Goal: Task Accomplishment & Management: Manage account settings

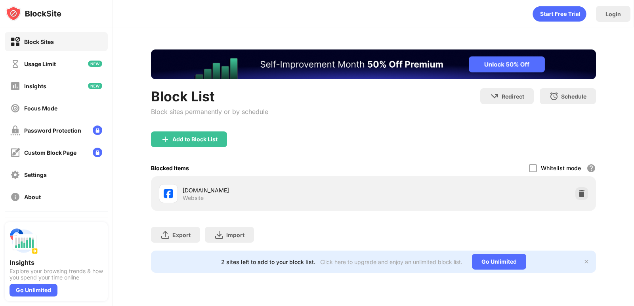
click at [190, 131] on div "Block List Block sites permanently or by schedule" at bounding box center [209, 109] width 117 height 43
click at [173, 143] on div "Add to Block List" at bounding box center [189, 139] width 76 height 16
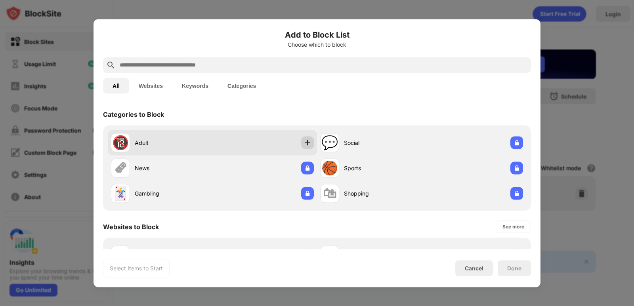
click at [303, 141] on img at bounding box center [307, 143] width 8 height 8
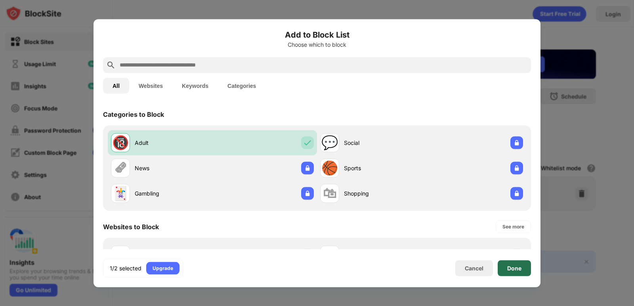
click at [511, 270] on div "Done" at bounding box center [514, 268] width 14 height 6
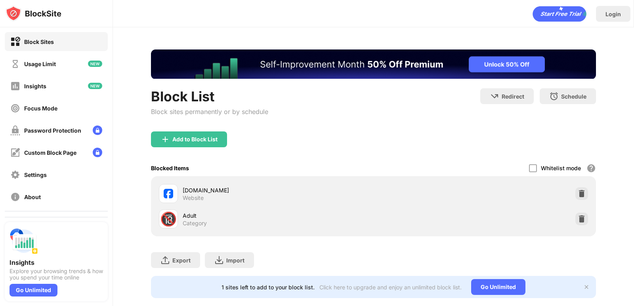
click at [69, 75] on div "Block Sites Usage Limit Insights Focus Mode Password Protection Custom Block Pa…" at bounding box center [56, 119] width 112 height 184
click at [65, 71] on div "Usage Limit" at bounding box center [56, 63] width 103 height 19
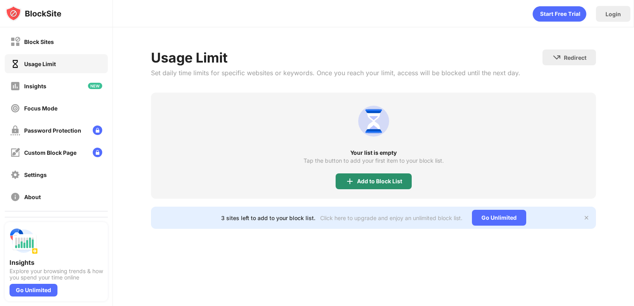
click at [365, 176] on div "Add to Block List" at bounding box center [373, 181] width 76 height 16
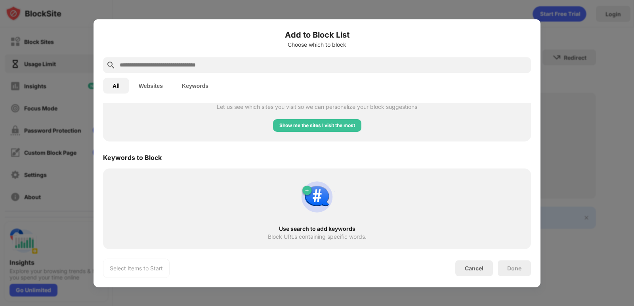
click at [152, 83] on button "Websites" at bounding box center [150, 86] width 43 height 16
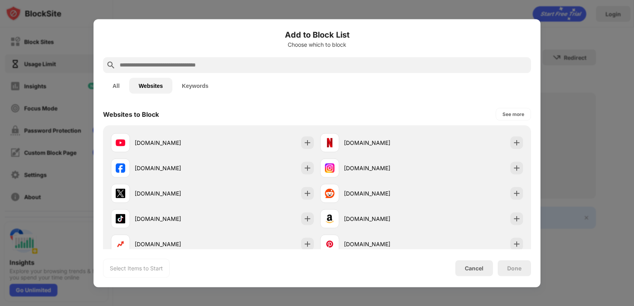
click at [185, 85] on button "Keywords" at bounding box center [195, 86] width 46 height 16
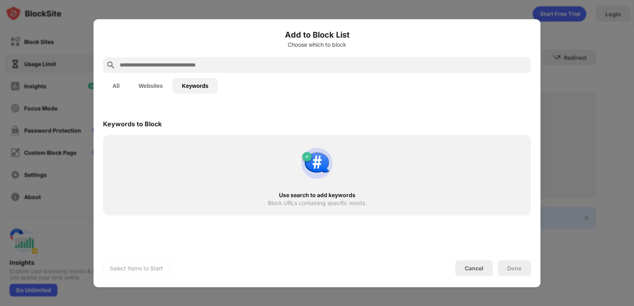
click at [151, 85] on button "Websites" at bounding box center [150, 86] width 43 height 16
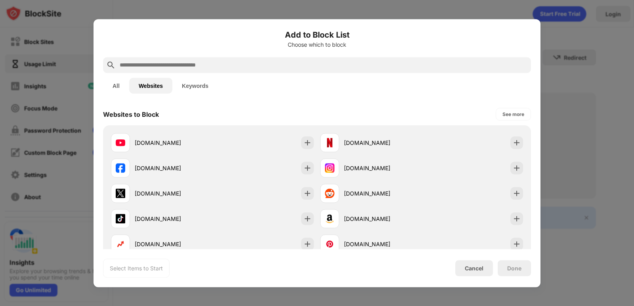
click at [146, 66] on input "text" at bounding box center [323, 65] width 409 height 10
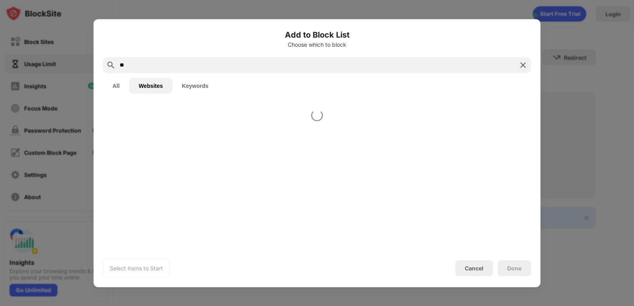
type input "*"
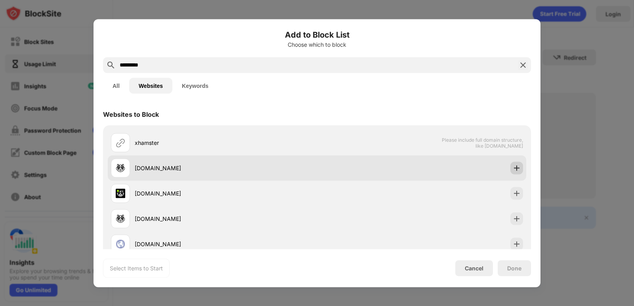
type input "********"
click at [512, 169] on img at bounding box center [516, 168] width 8 height 8
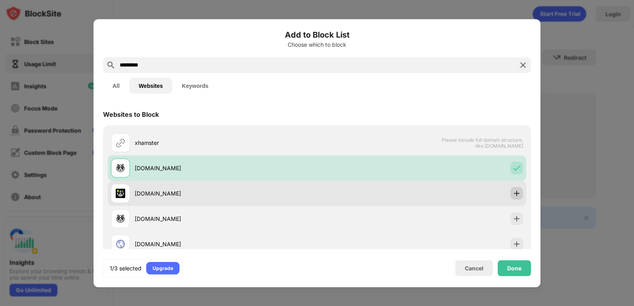
click at [512, 193] on img at bounding box center [516, 193] width 8 height 8
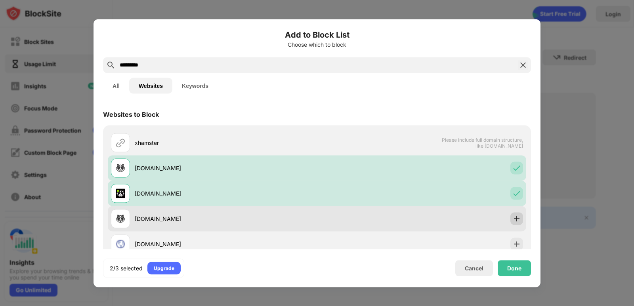
click at [512, 219] on img at bounding box center [516, 219] width 8 height 8
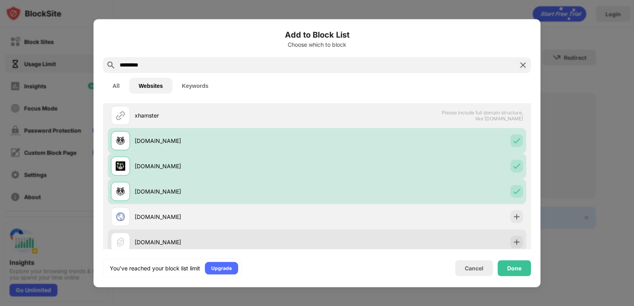
scroll to position [42, 0]
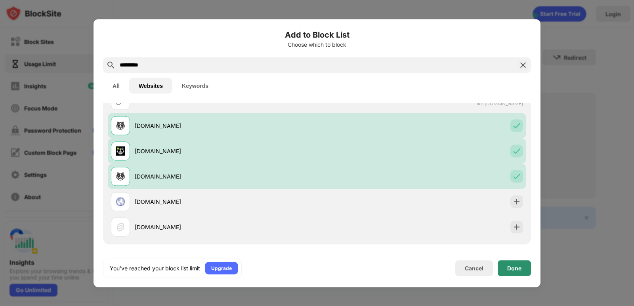
click at [510, 264] on div "Done" at bounding box center [513, 268] width 33 height 16
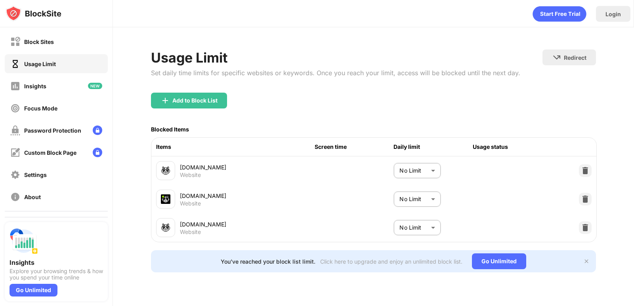
click at [428, 168] on body "Block Sites Usage Limit Insights Focus Mode Password Protection Custom Block Pa…" at bounding box center [317, 153] width 634 height 306
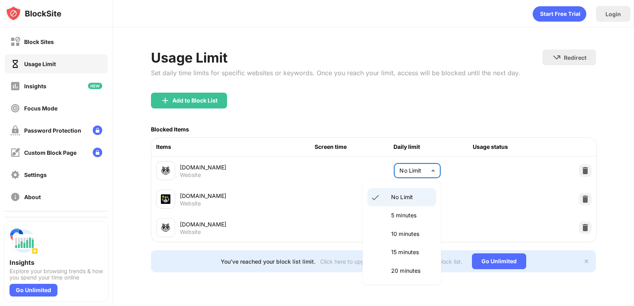
click at [428, 168] on div at bounding box center [317, 153] width 634 height 306
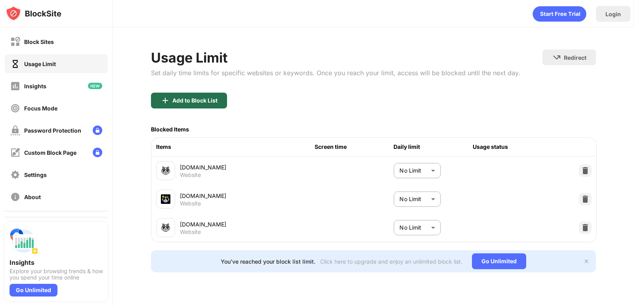
click at [190, 101] on div "Add to Block List" at bounding box center [194, 100] width 45 height 6
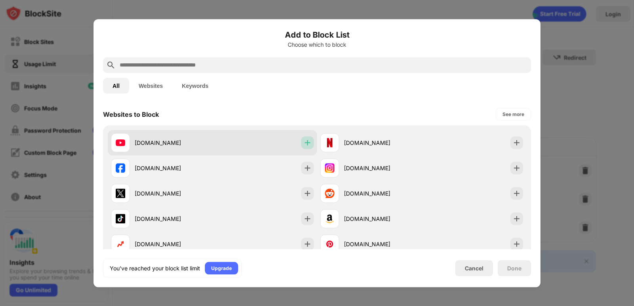
drag, startPoint x: 302, startPoint y: 143, endPoint x: 293, endPoint y: 141, distance: 9.2
click at [303, 143] on img at bounding box center [307, 143] width 8 height 8
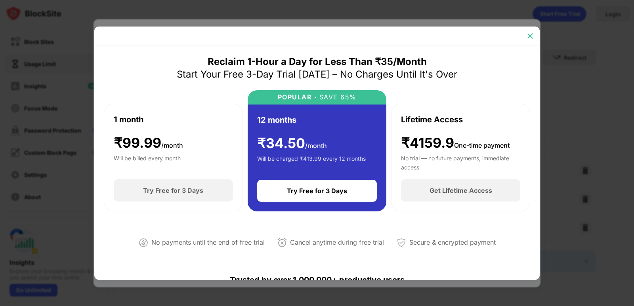
click at [526, 34] on img at bounding box center [530, 36] width 8 height 8
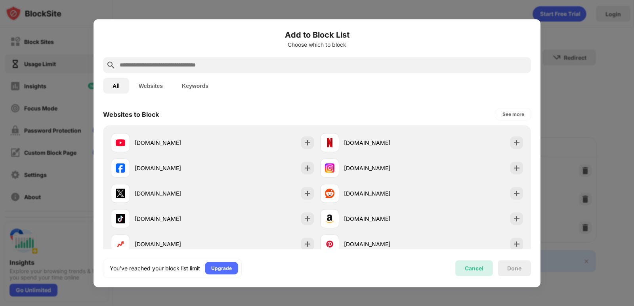
click at [478, 267] on div "Cancel" at bounding box center [474, 268] width 19 height 7
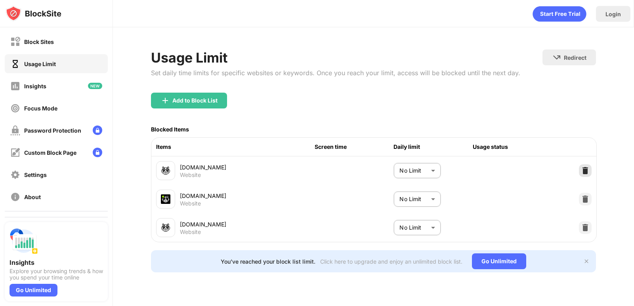
click at [586, 170] on img at bounding box center [585, 171] width 8 height 8
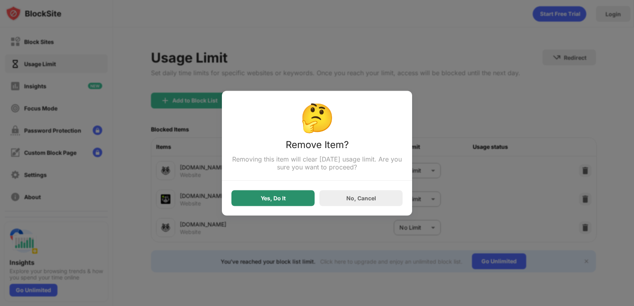
click at [291, 199] on div "Yes, Do It" at bounding box center [272, 198] width 83 height 16
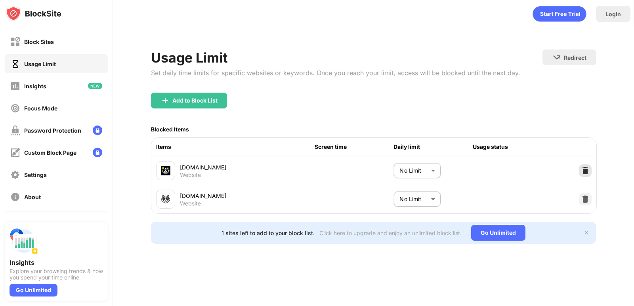
click at [583, 172] on img at bounding box center [585, 171] width 8 height 8
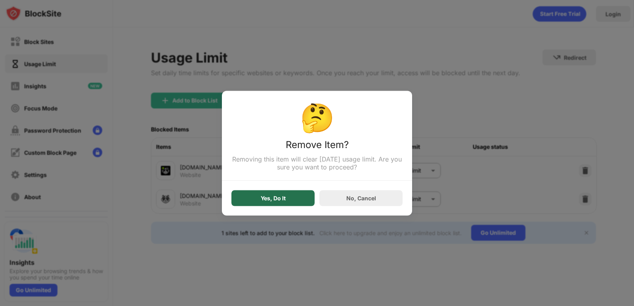
click at [295, 198] on div "Yes, Do It" at bounding box center [272, 198] width 83 height 16
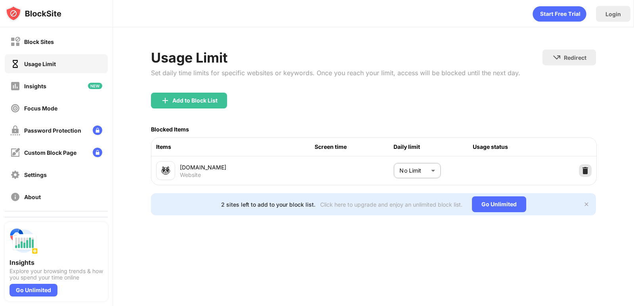
click at [579, 168] on div at bounding box center [585, 170] width 13 height 13
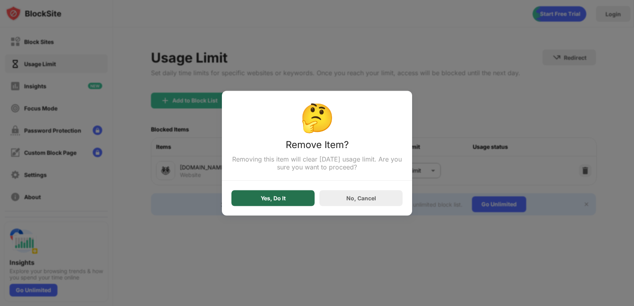
drag, startPoint x: 284, startPoint y: 199, endPoint x: 278, endPoint y: 199, distance: 6.7
click at [283, 200] on div "Yes, Do It" at bounding box center [273, 198] width 25 height 6
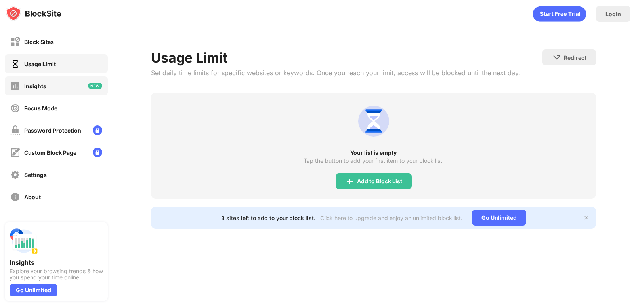
click at [44, 90] on div "Insights" at bounding box center [28, 86] width 36 height 10
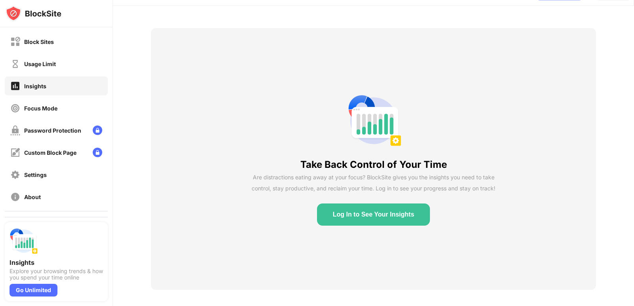
scroll to position [33, 0]
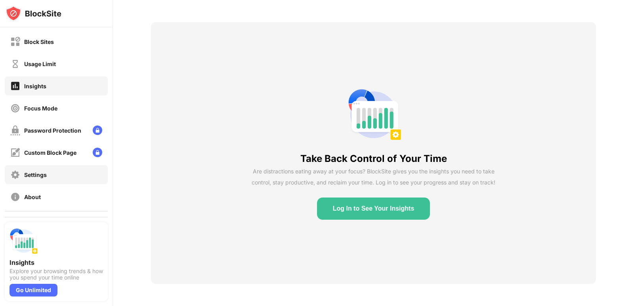
click at [59, 176] on div "Settings" at bounding box center [56, 174] width 103 height 19
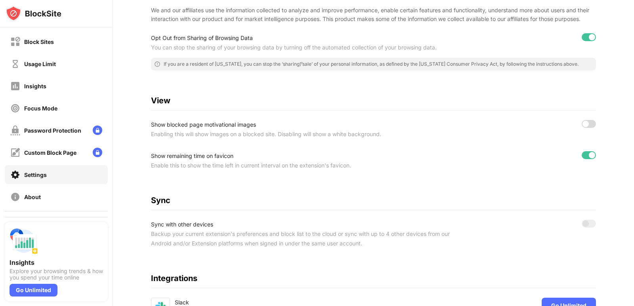
scroll to position [192, 0]
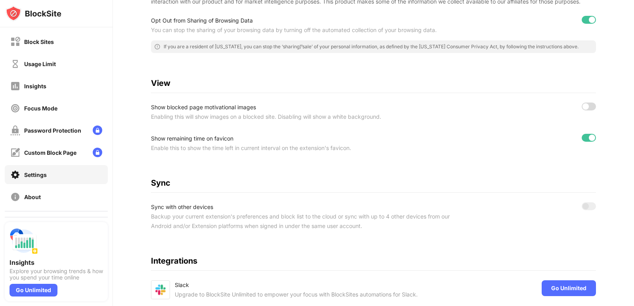
click at [582, 110] on div at bounding box center [585, 106] width 6 height 6
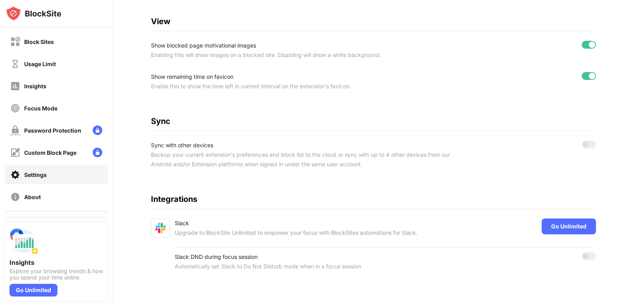
scroll to position [268, 0]
